Goal: Complete application form

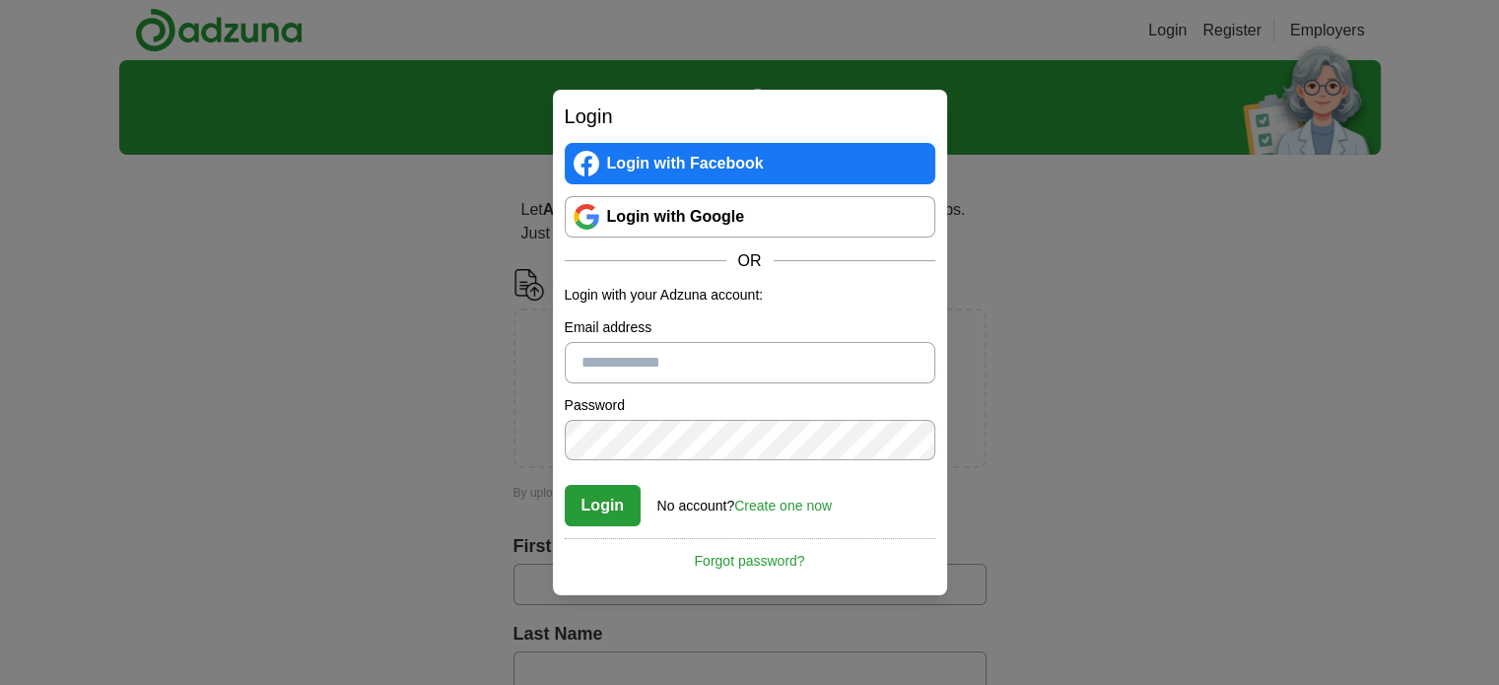
click at [839, 217] on link "Login with Google" at bounding box center [750, 216] width 370 height 41
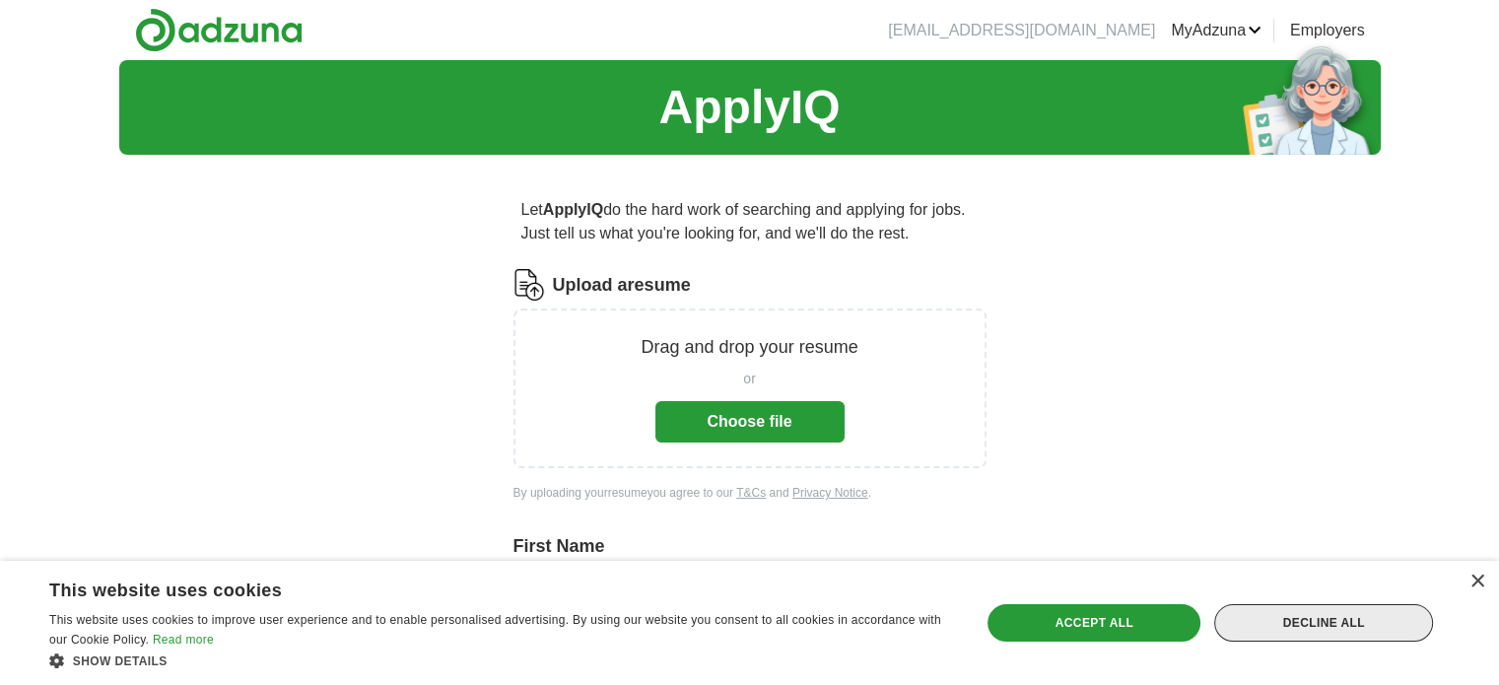
click at [1304, 612] on div "Decline all" at bounding box center [1323, 622] width 219 height 37
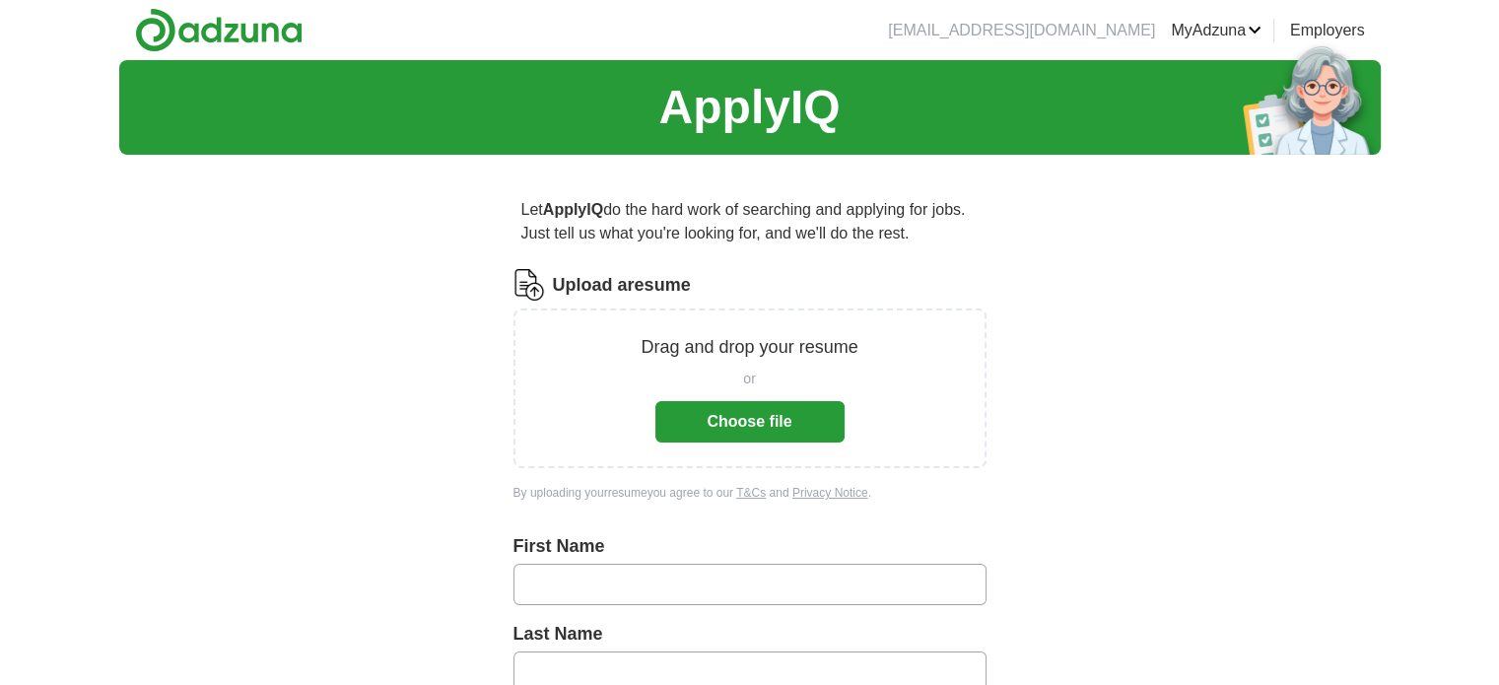
click at [760, 453] on div "Drag and drop your resume or Choose file" at bounding box center [749, 388] width 473 height 160
click at [753, 432] on button "Choose file" at bounding box center [749, 421] width 189 height 41
